Goal: Communication & Community: Answer question/provide support

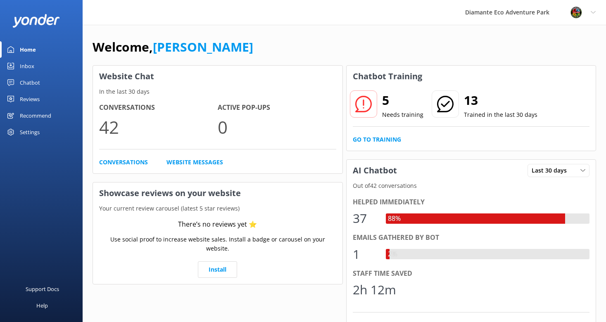
click at [25, 66] on div "Inbox" at bounding box center [27, 66] width 14 height 17
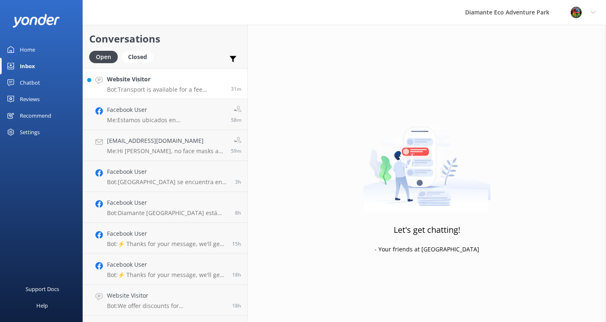
click at [145, 89] on p "Bot: Transport is available for a fee between $25–$35, depending on the pickup …" at bounding box center [166, 89] width 118 height 7
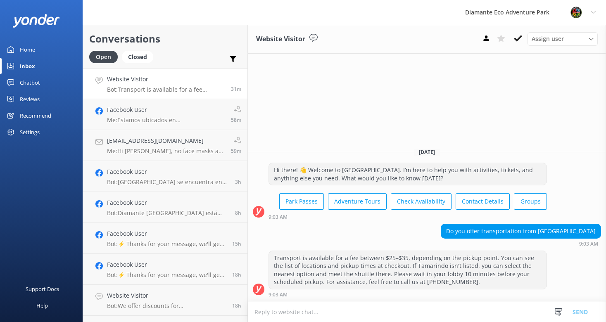
click at [285, 312] on textarea at bounding box center [427, 312] width 358 height 20
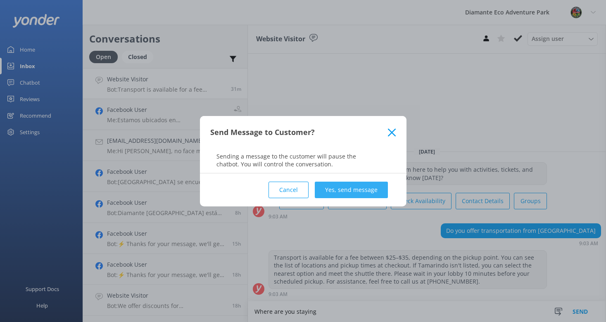
type textarea "Where are you staying"
click at [344, 190] on button "Yes, send message" at bounding box center [351, 190] width 73 height 17
